Goal: Task Accomplishment & Management: Manage account settings

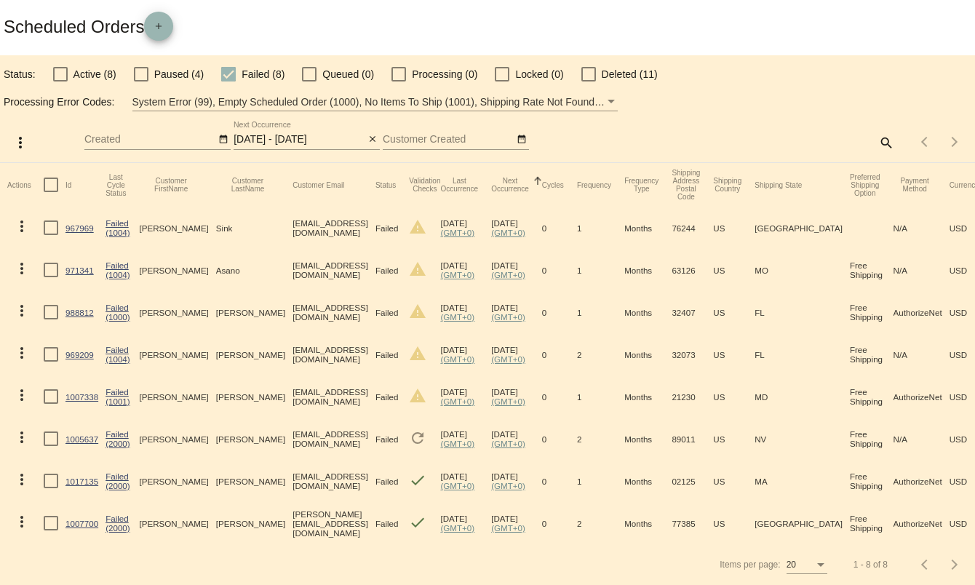
scroll to position [79, 0]
click at [93, 392] on link "1007338" at bounding box center [81, 396] width 33 height 9
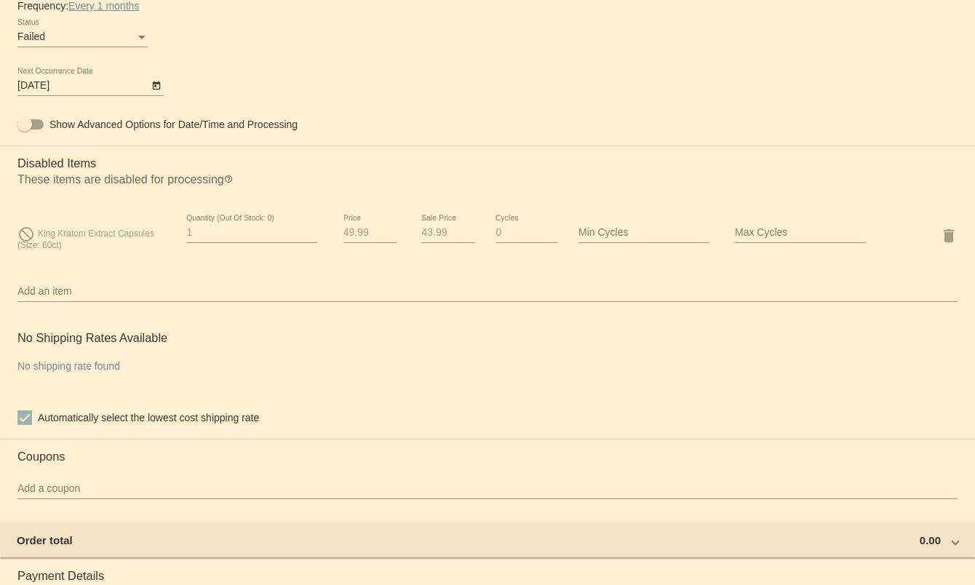
scroll to position [909, 0]
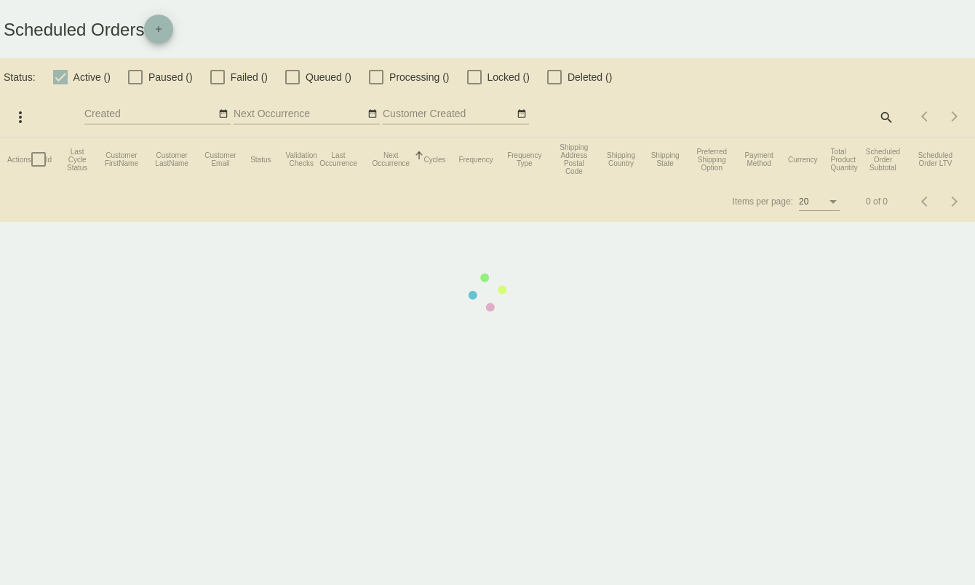
checkbox input "false"
checkbox input "true"
type input "[DATE] - [DATE]"
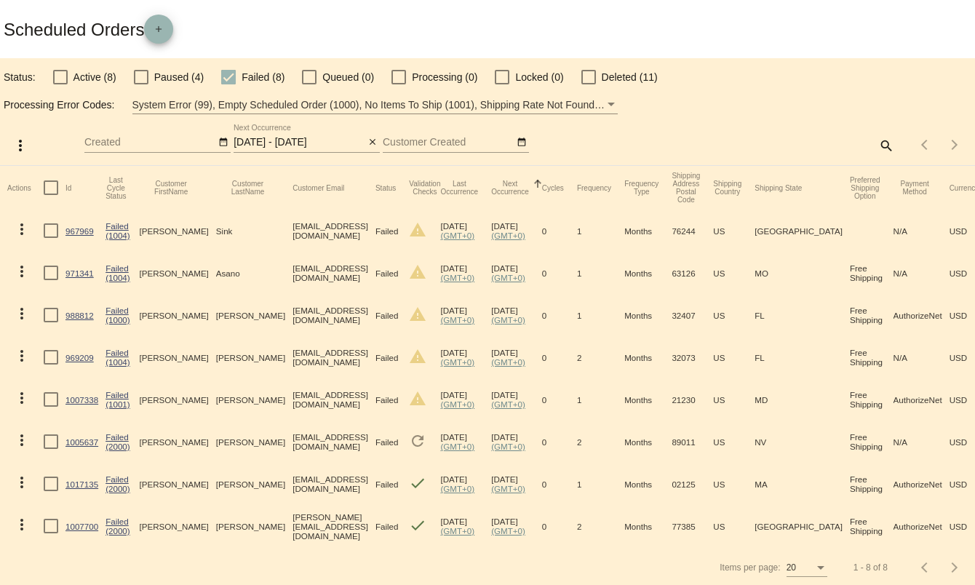
scroll to position [79, 0]
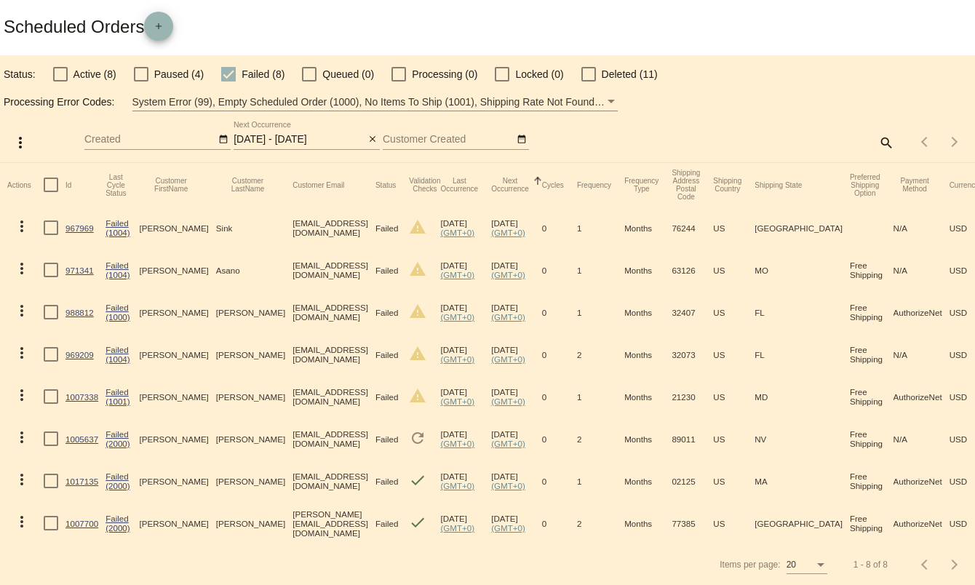
click at [130, 439] on link "(2000)" at bounding box center [117, 443] width 25 height 9
click at [79, 434] on link "1005637" at bounding box center [81, 438] width 33 height 9
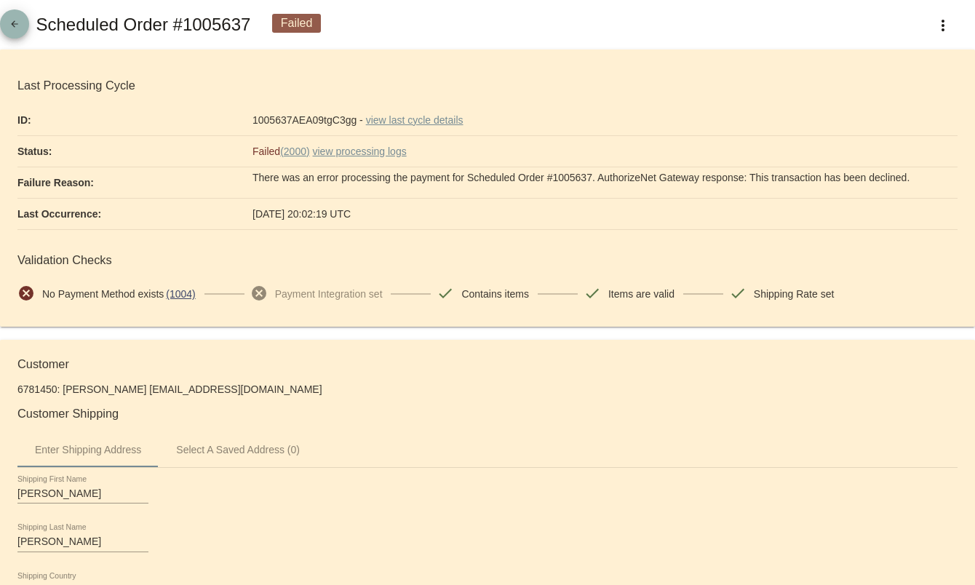
drag, startPoint x: 3, startPoint y: 199, endPoint x: 326, endPoint y: 396, distance: 378.3
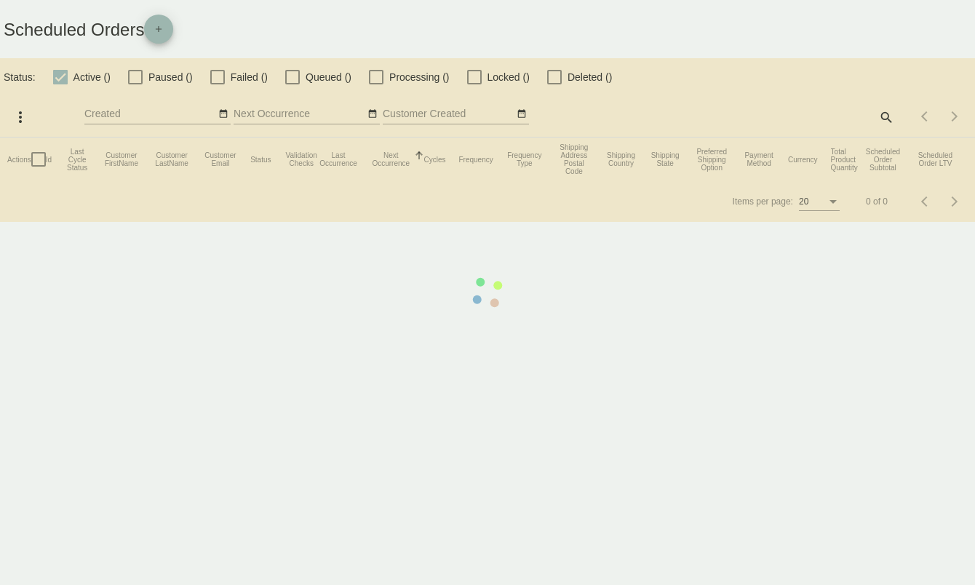
checkbox input "false"
checkbox input "true"
type input "[DATE] - [DATE]"
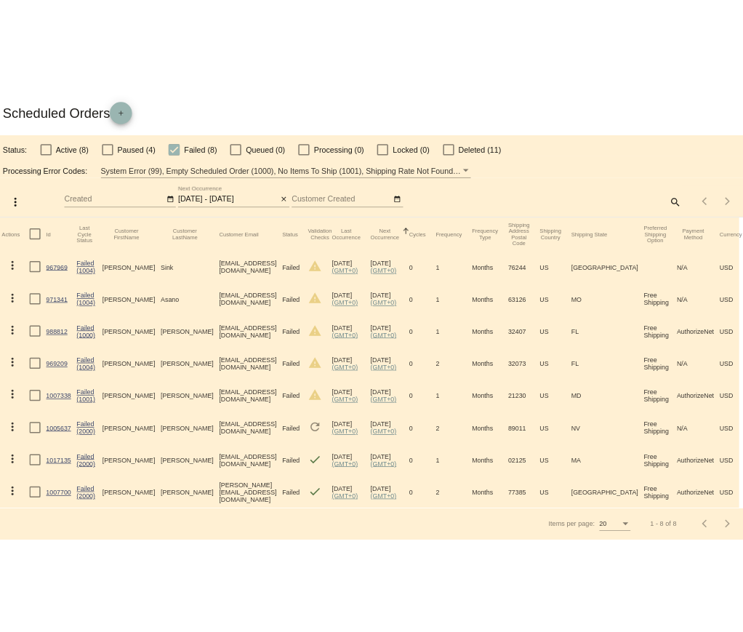
scroll to position [0, 8]
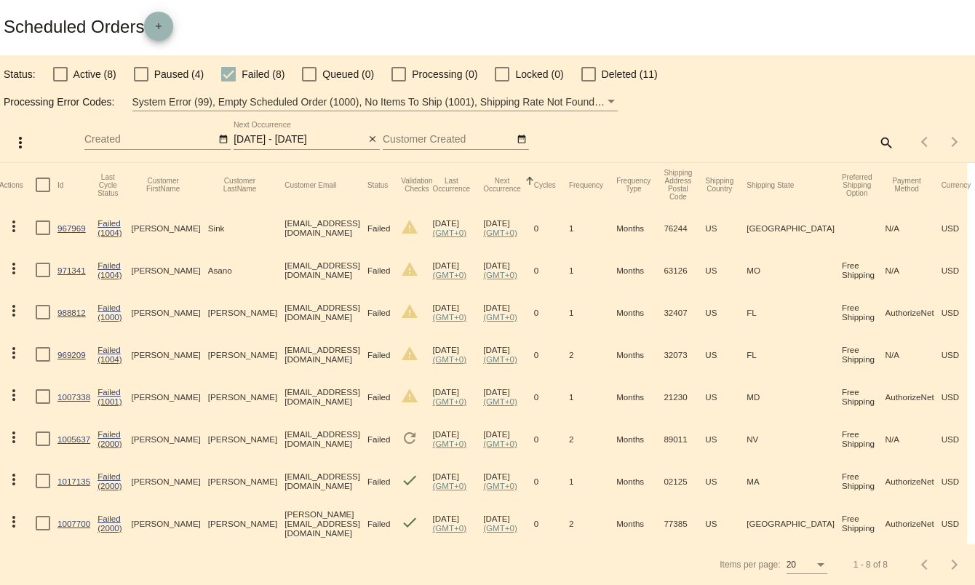
click at [118, 228] on link "(1004)" at bounding box center [109, 232] width 25 height 9
click at [122, 312] on link "(1000)" at bounding box center [109, 316] width 25 height 9
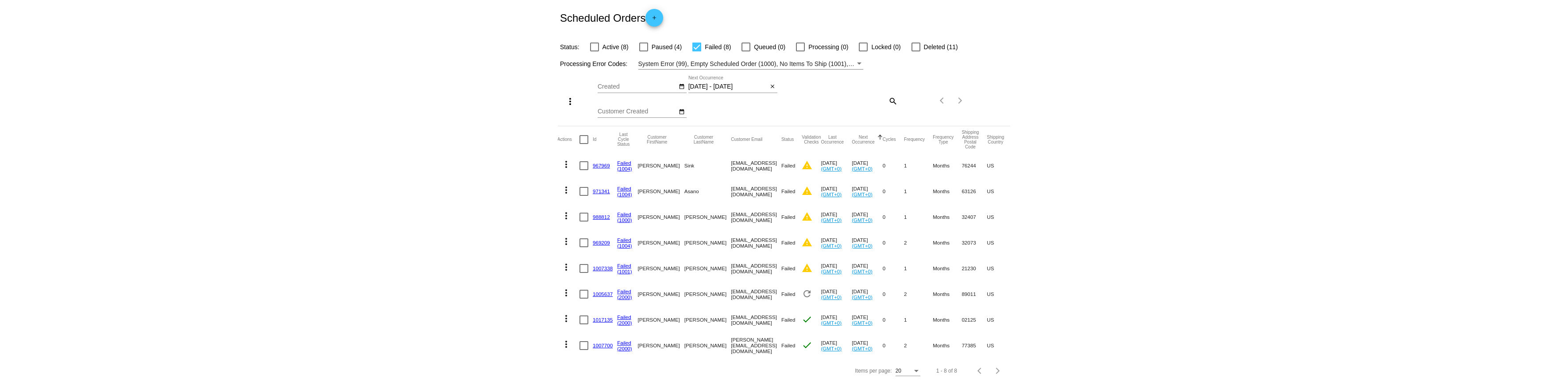
scroll to position [62, 0]
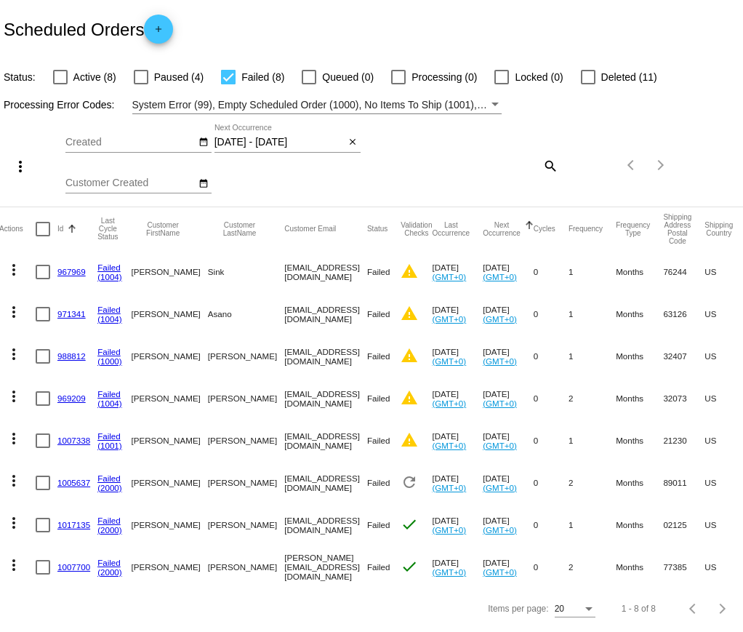
click at [41, 222] on div at bounding box center [43, 229] width 15 height 15
click at [42, 236] on input "checkbox" at bounding box center [42, 236] width 1 height 1
checkbox input "true"
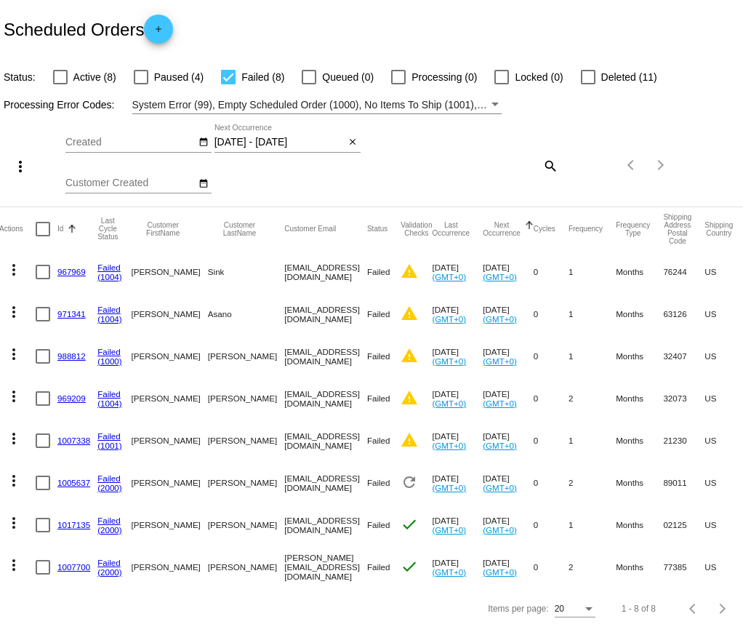
checkbox input "true"
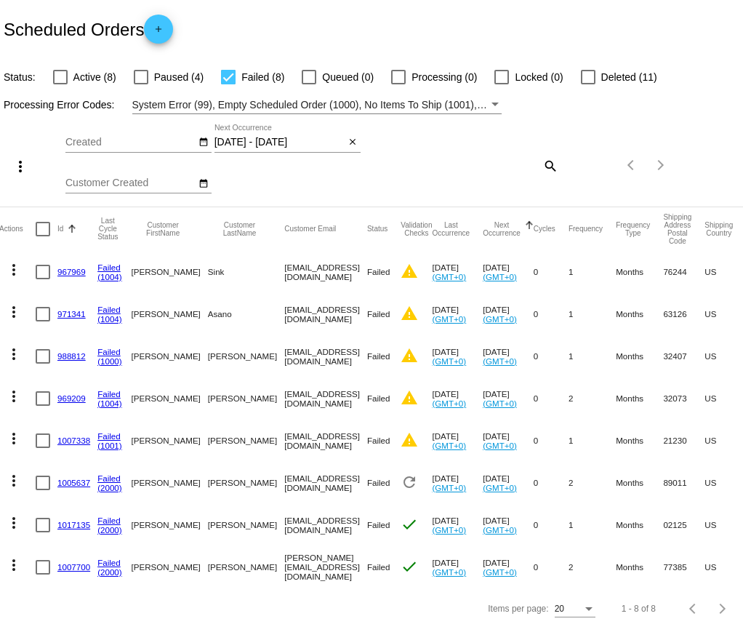
checkbox input "true"
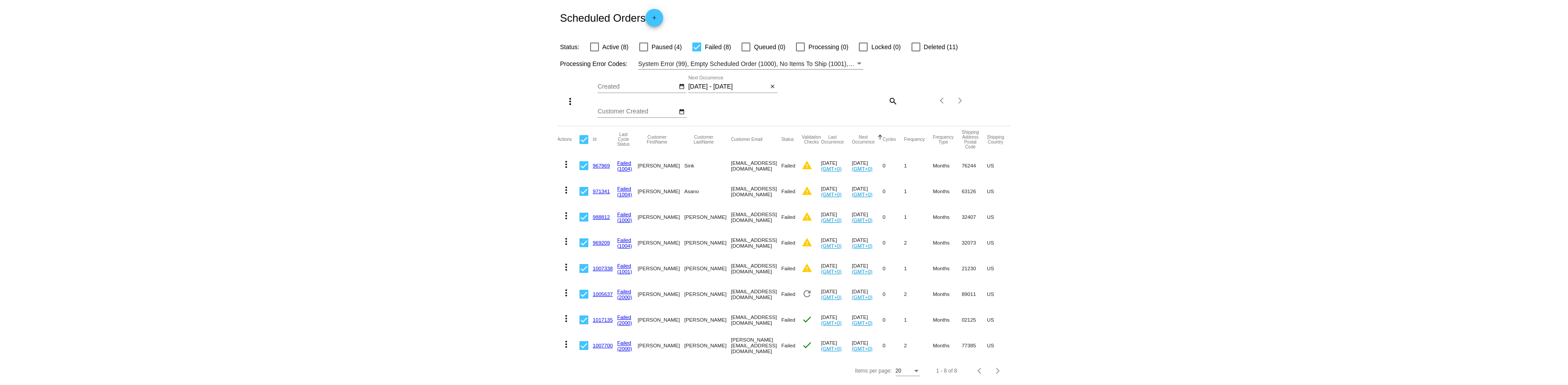
scroll to position [0, 0]
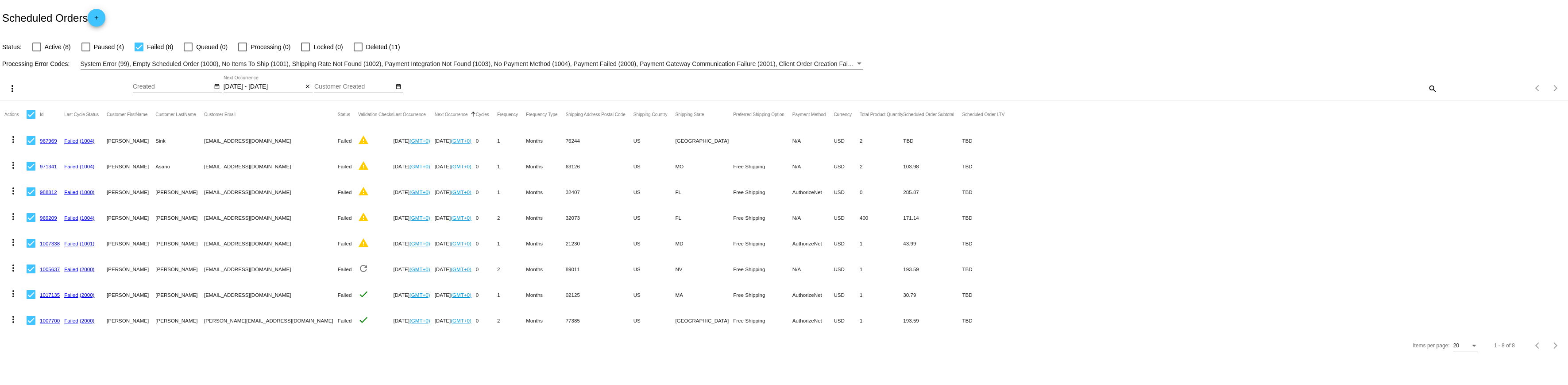
click at [60, 272] on link "1005637" at bounding box center [49, 269] width 20 height 5
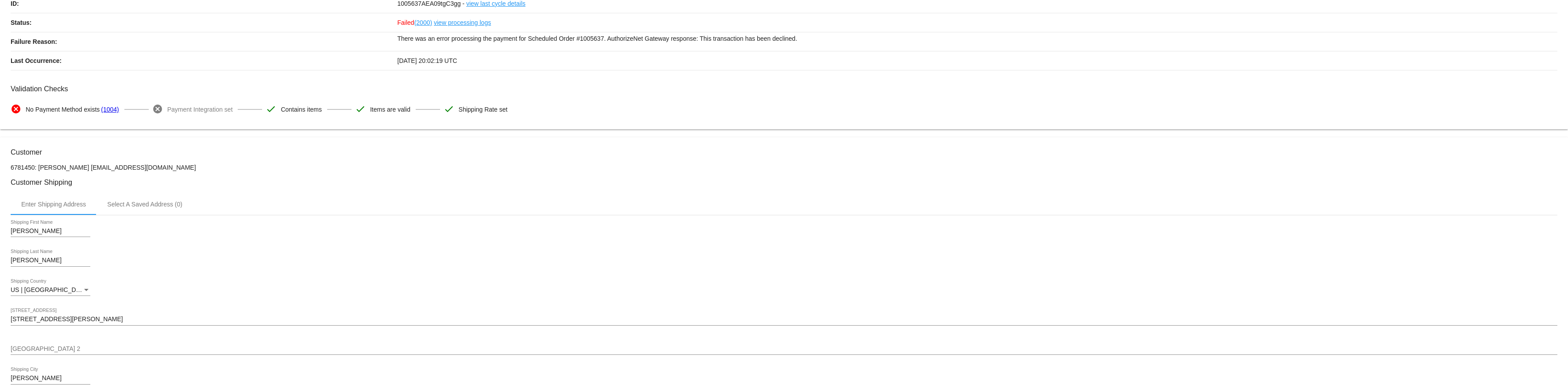
scroll to position [222, 0]
